Goal: Task Accomplishment & Management: Use online tool/utility

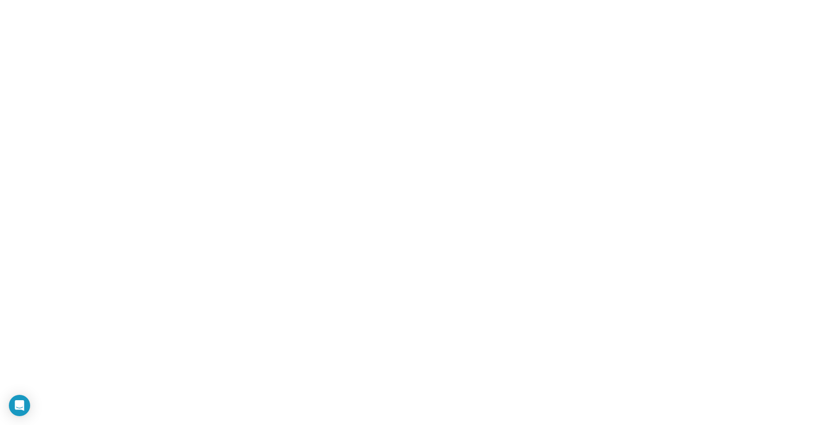
click at [71, 0] on html at bounding box center [409, 0] width 818 height 0
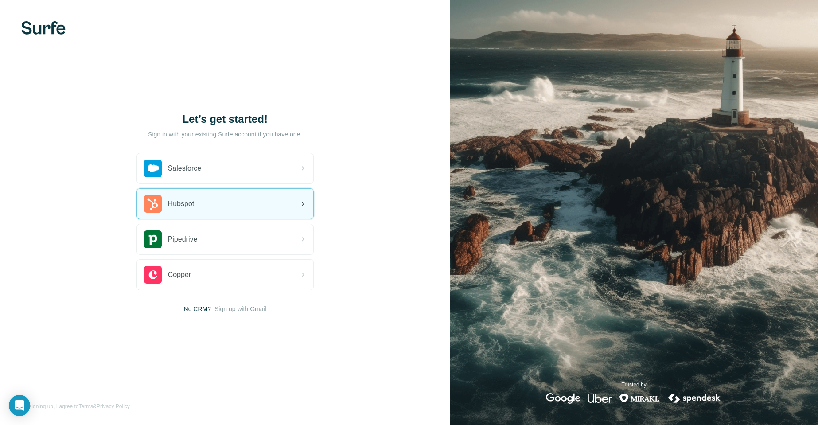
click at [186, 200] on span "Hubspot" at bounding box center [181, 204] width 27 height 11
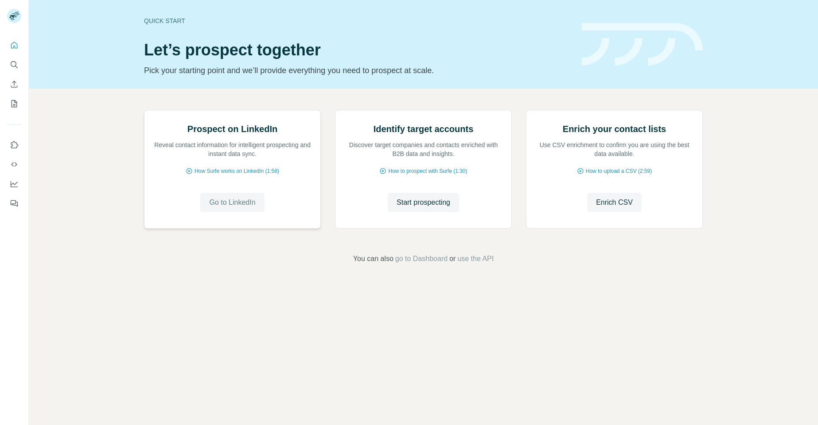
click at [257, 212] on button "Go to LinkedIn" at bounding box center [232, 203] width 64 height 20
